Goal: Navigation & Orientation: Find specific page/section

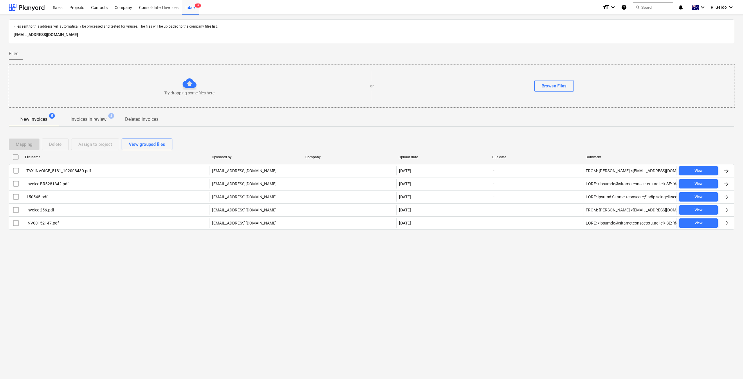
click at [152, 275] on div "Files sent to this address will automatically be processed and tested for virus…" at bounding box center [371, 197] width 743 height 364
click at [262, 289] on div "Files sent to this address will automatically be processed and tested for virus…" at bounding box center [371, 197] width 743 height 364
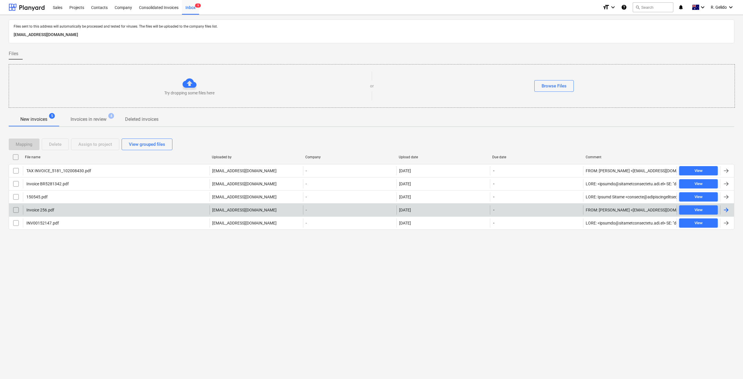
click at [126, 207] on div "Invoice 256.pdf" at bounding box center [116, 209] width 187 height 9
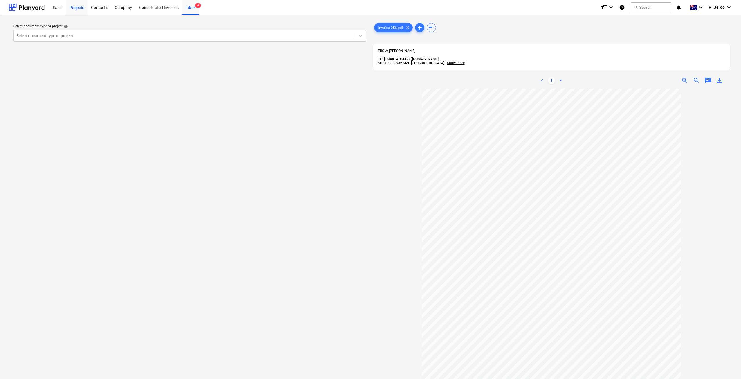
click at [79, 6] on div "Projects" at bounding box center [77, 7] width 22 height 15
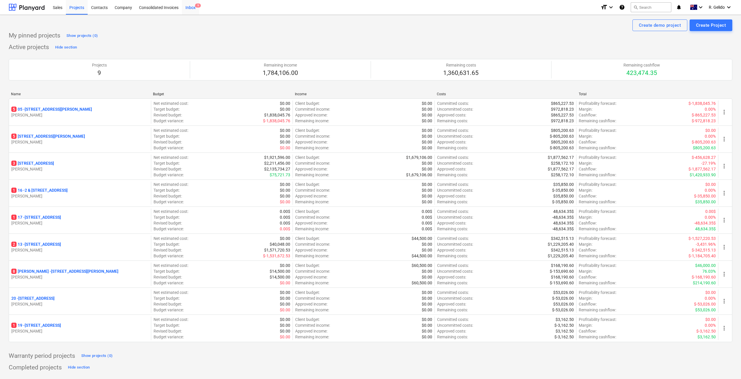
click at [189, 6] on div "Inbox 9" at bounding box center [190, 7] width 17 height 15
